Goal: Transaction & Acquisition: Purchase product/service

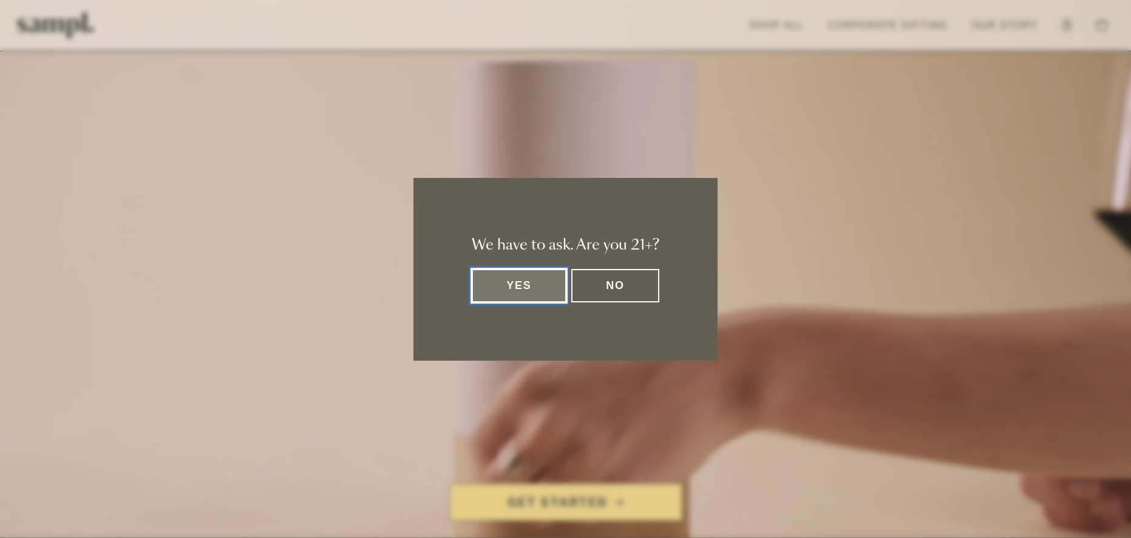
click at [525, 280] on button "Yes" at bounding box center [519, 285] width 95 height 33
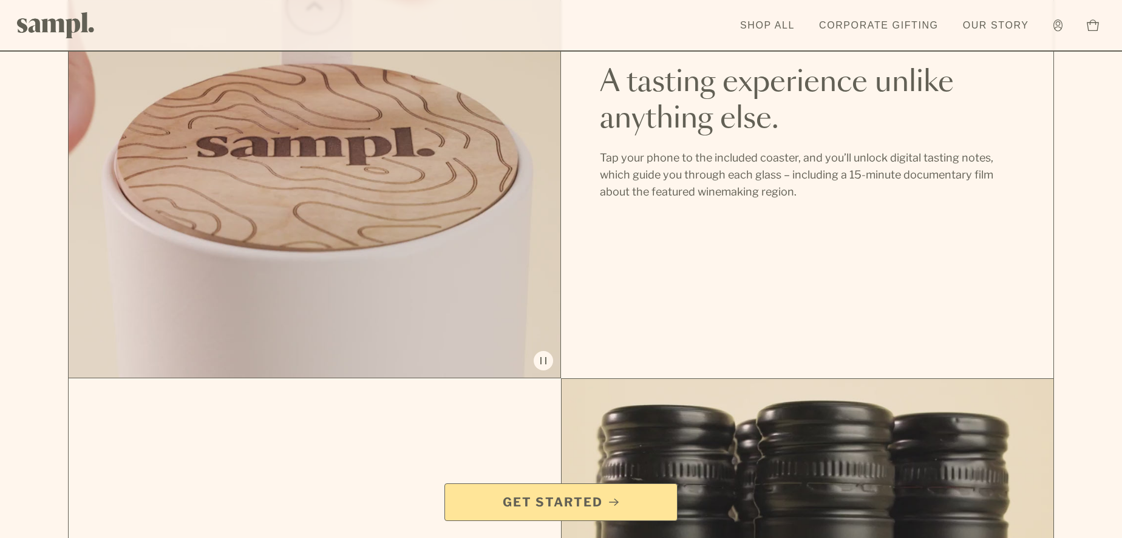
scroll to position [1138, 0]
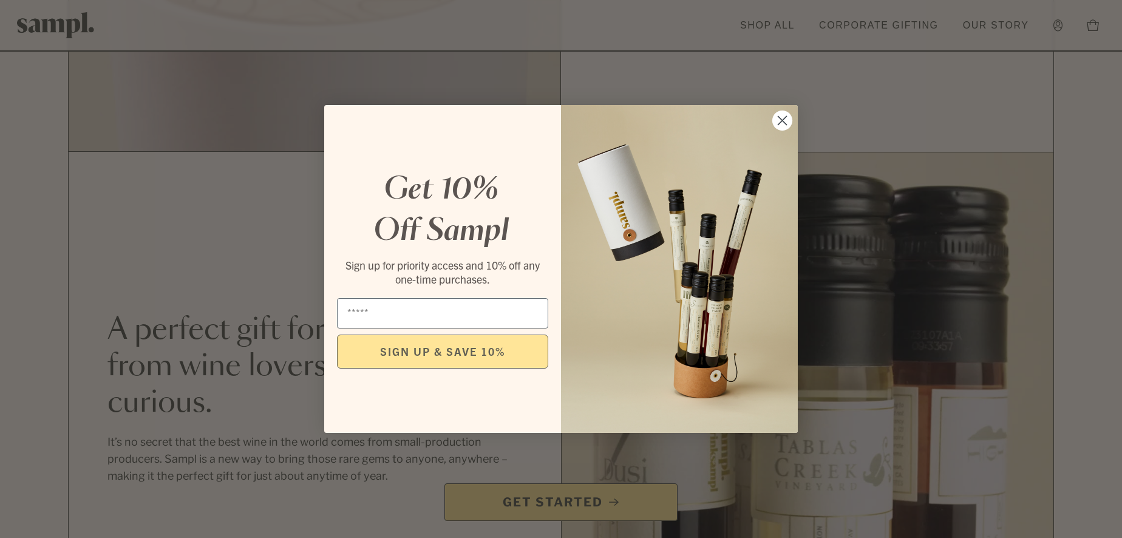
click at [780, 121] on icon "Close dialog" at bounding box center [782, 121] width 8 height 8
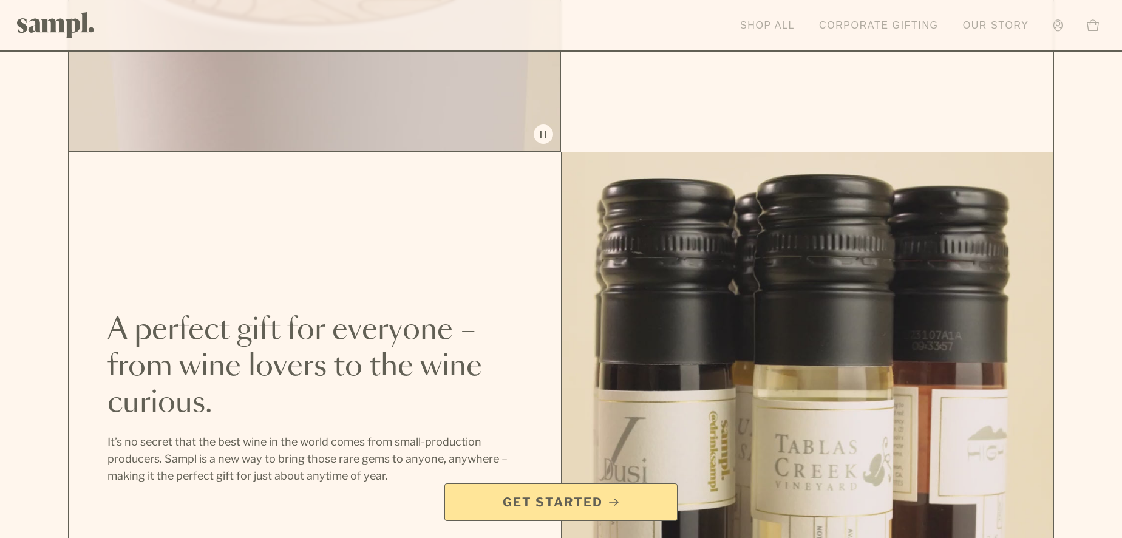
click at [770, 20] on link "Shop All" at bounding box center [767, 25] width 67 height 27
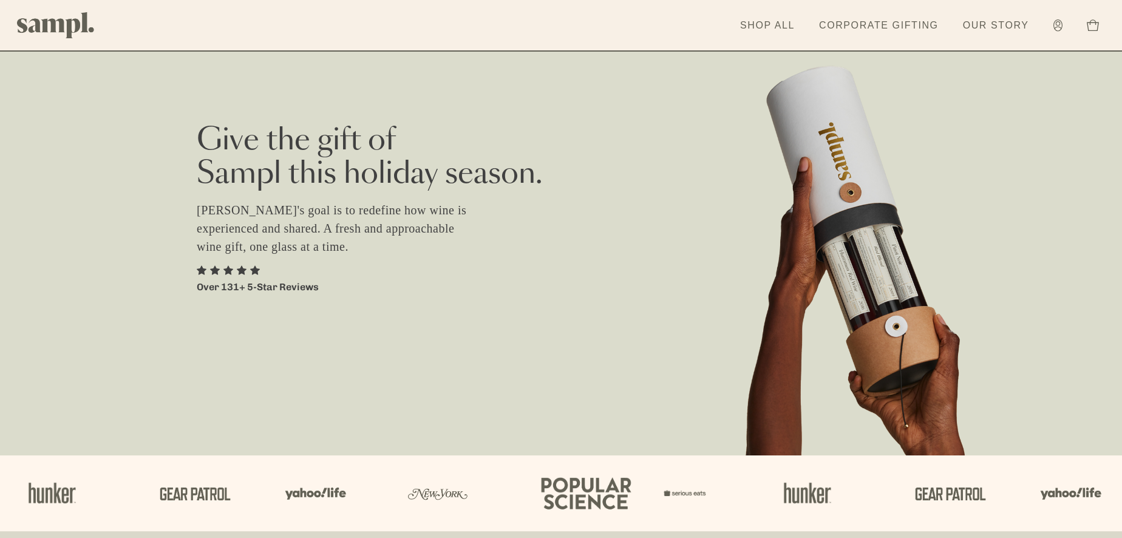
click at [866, 28] on link "Corporate Gifting" at bounding box center [879, 25] width 132 height 27
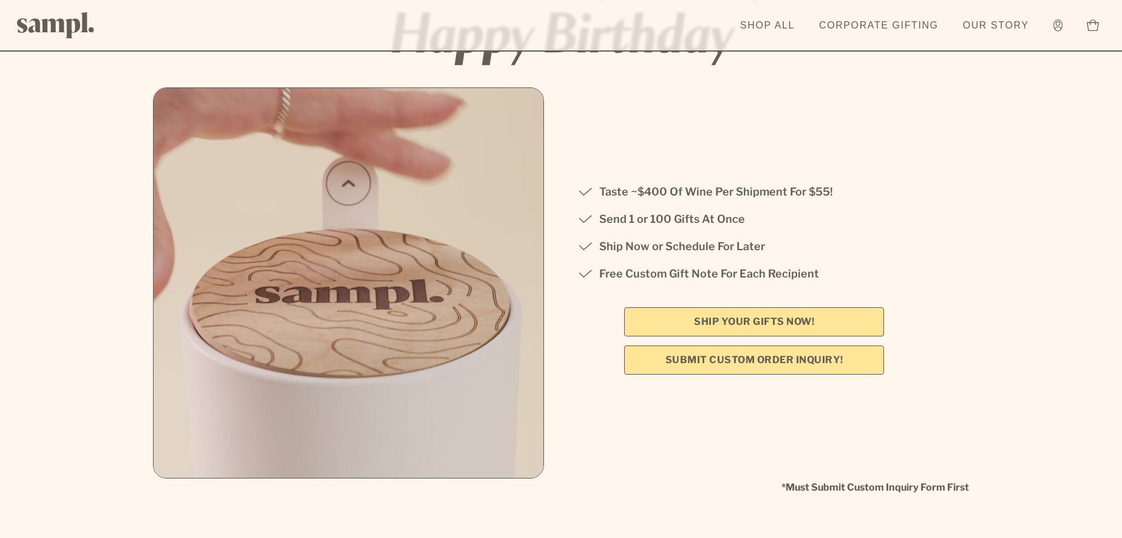
scroll to position [152, 0]
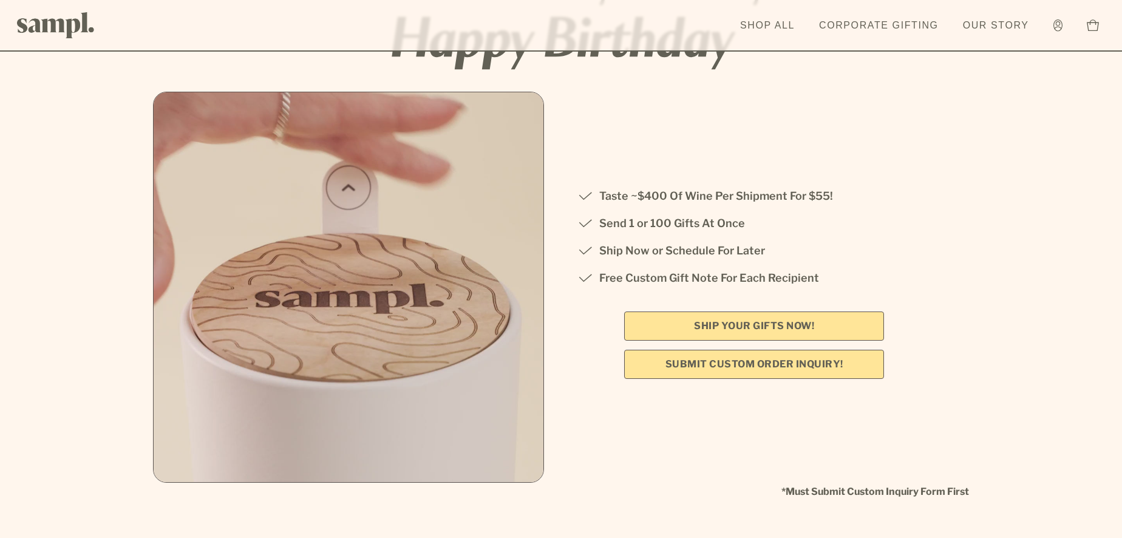
click at [754, 330] on link "SHIP YOUR GIFTS NOW!" at bounding box center [754, 325] width 260 height 29
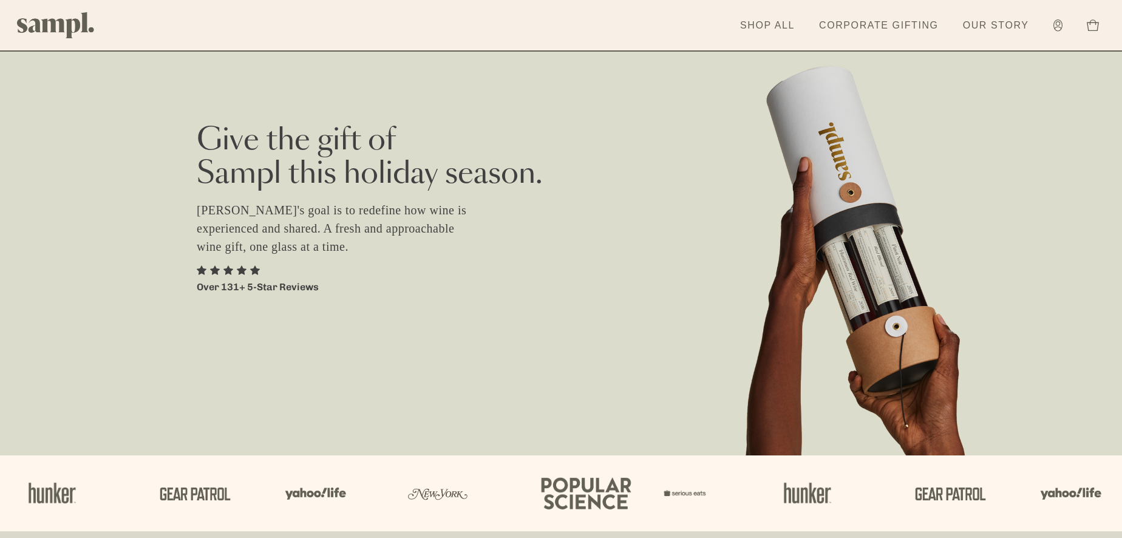
click at [751, 8] on header "Toggle navigation menu Shop All Corporate Gifting Our Story Account Story Shop …" at bounding box center [561, 26] width 1122 height 52
click at [751, 16] on link "Shop All" at bounding box center [767, 25] width 67 height 27
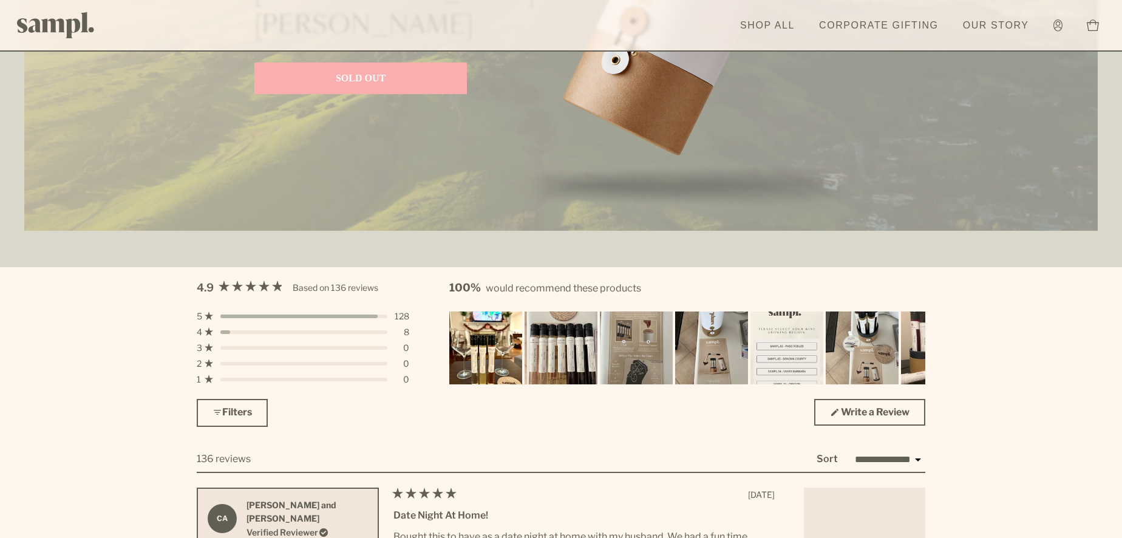
scroll to position [3486, 0]
